Goal: Task Accomplishment & Management: Use online tool/utility

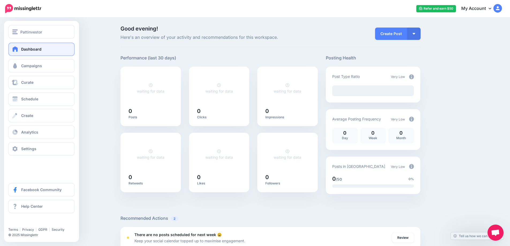
click at [29, 51] on span "Dashboard" at bounding box center [31, 49] width 20 height 5
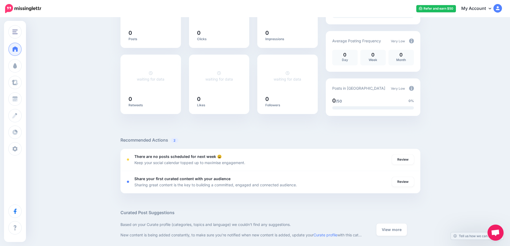
scroll to position [80, 0]
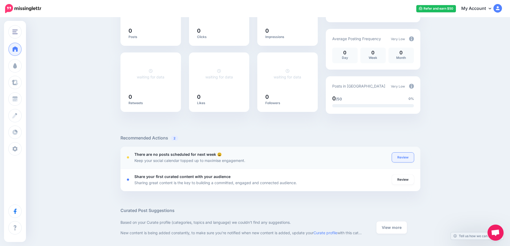
click at [407, 160] on link "Review" at bounding box center [403, 158] width 22 height 10
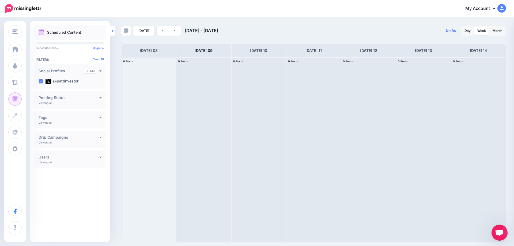
click at [112, 31] on icon at bounding box center [112, 31] width 1 height 2
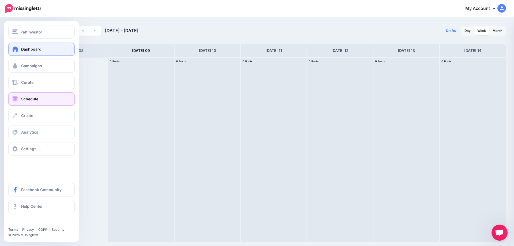
click at [18, 50] on span at bounding box center [15, 48] width 7 height 5
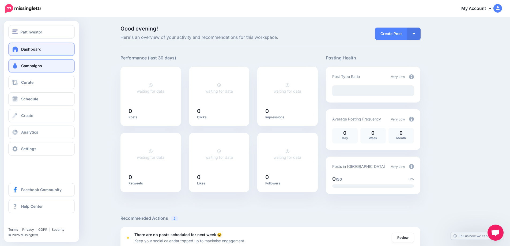
click at [30, 65] on span "Campaigns" at bounding box center [31, 65] width 21 height 5
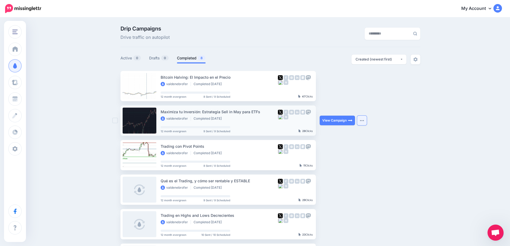
click at [362, 122] on button "button" at bounding box center [362, 121] width 10 height 10
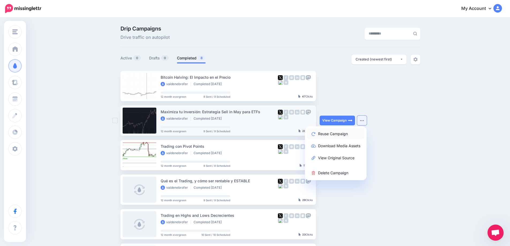
click at [346, 133] on link "Reuse Campaign" at bounding box center [335, 134] width 57 height 10
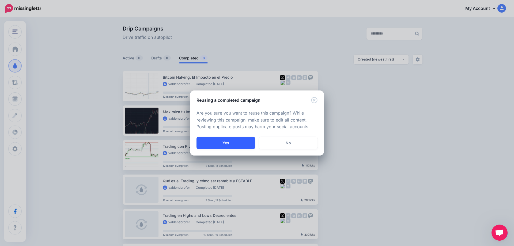
click at [225, 142] on button "Yes" at bounding box center [226, 143] width 59 height 12
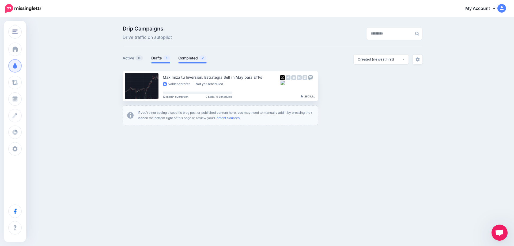
click at [190, 58] on link "Completed 7" at bounding box center [192, 58] width 28 height 6
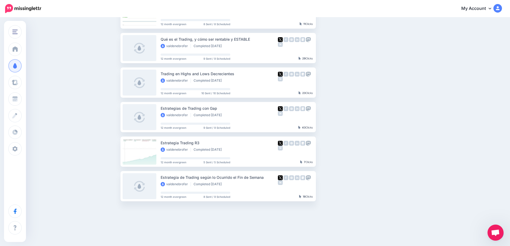
scroll to position [116, 0]
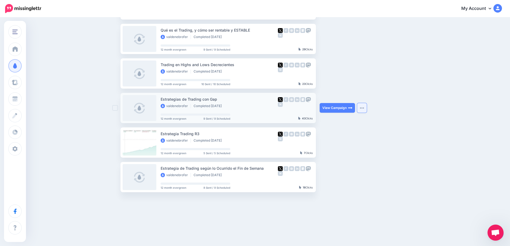
click at [363, 109] on img "button" at bounding box center [362, 108] width 4 height 2
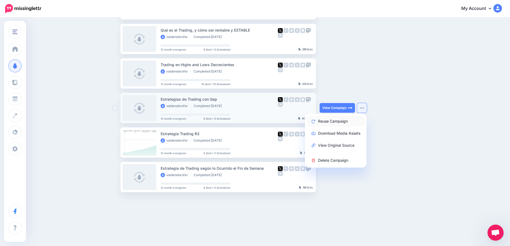
click at [341, 123] on link "Reuse Campaign" at bounding box center [335, 121] width 57 height 10
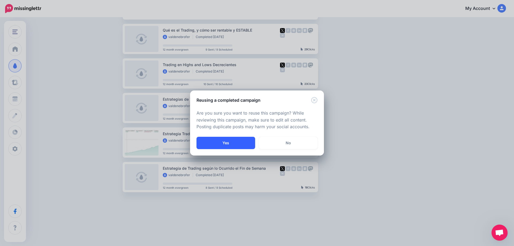
click at [233, 142] on button "Yes" at bounding box center [226, 143] width 59 height 12
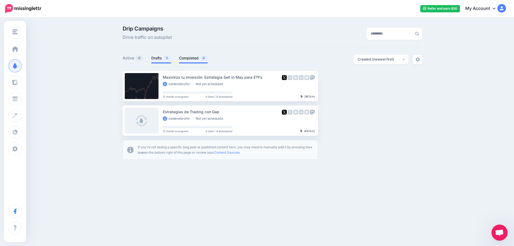
click at [194, 59] on link "Completed 6" at bounding box center [193, 58] width 29 height 6
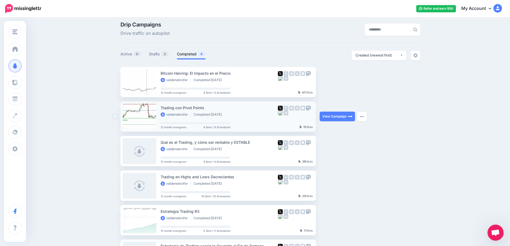
scroll to position [1, 0]
